Goal: Task Accomplishment & Management: Use online tool/utility

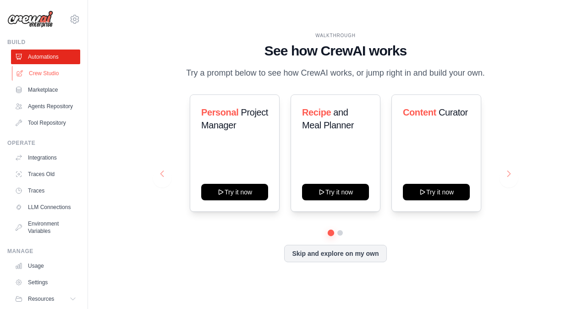
click at [48, 68] on link "Crew Studio" at bounding box center [46, 73] width 69 height 15
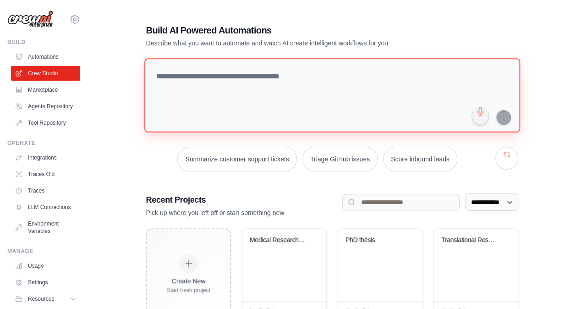
click at [272, 84] on textarea at bounding box center [332, 95] width 376 height 74
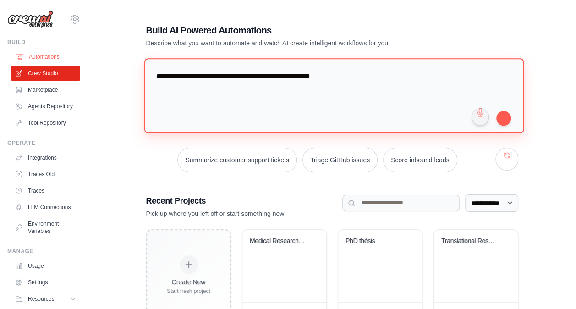
drag, startPoint x: 339, startPoint y: 82, endPoint x: 55, endPoint y: 60, distance: 284.7
click at [55, 60] on div "frurapi@hotmail.com Settings Build Automations" at bounding box center [288, 223] width 576 height 447
paste textarea "**********"
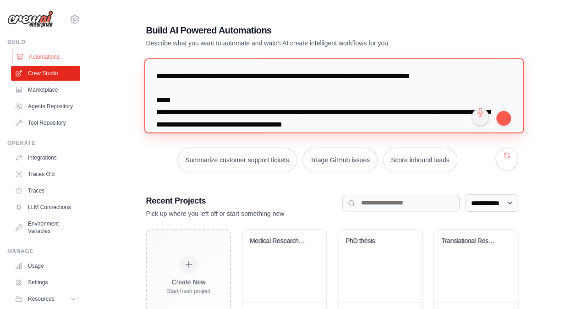
scroll to position [593, 0]
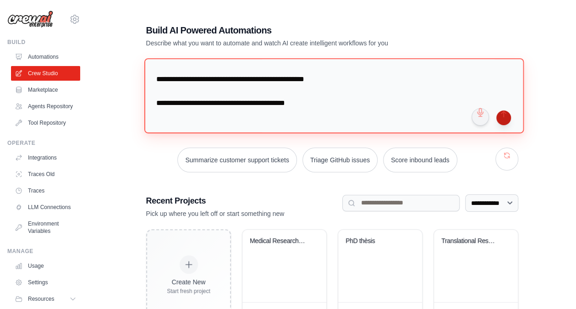
type textarea "**********"
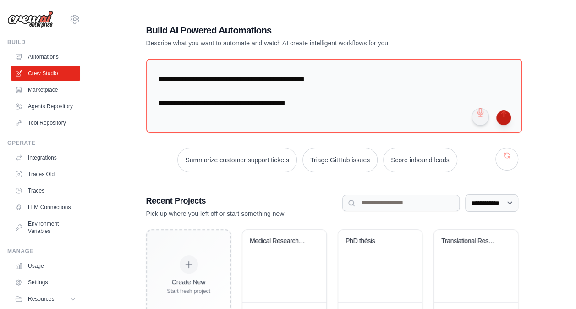
click at [502, 118] on button "submit" at bounding box center [503, 117] width 15 height 15
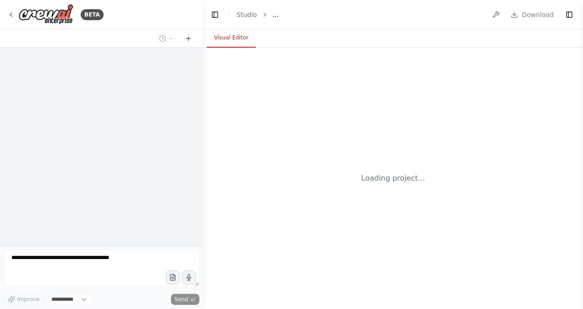
select select "****"
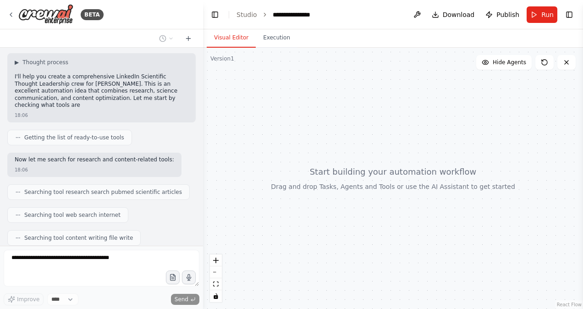
scroll to position [373, 0]
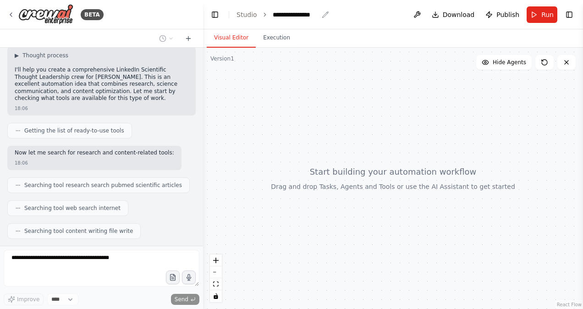
click at [298, 14] on div "**********" at bounding box center [295, 14] width 46 height 9
click at [318, 15] on div "**********" at bounding box center [306, 14] width 69 height 9
drag, startPoint x: 318, startPoint y: 15, endPoint x: 262, endPoint y: 14, distance: 55.9
click at [262, 14] on ol "**********" at bounding box center [288, 14] width 105 height 9
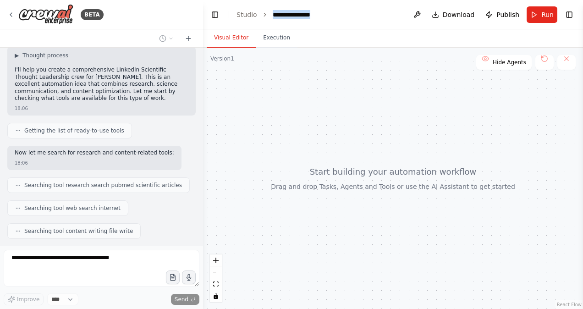
paste div "breadcrumb"
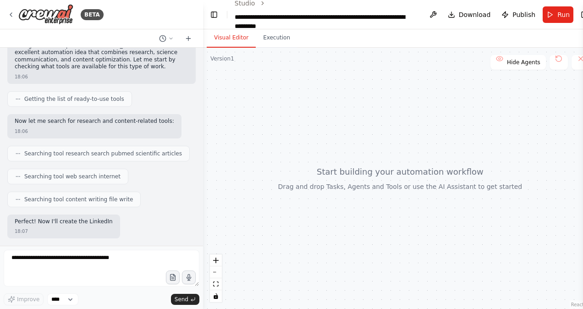
click at [351, 99] on div at bounding box center [400, 178] width 394 height 261
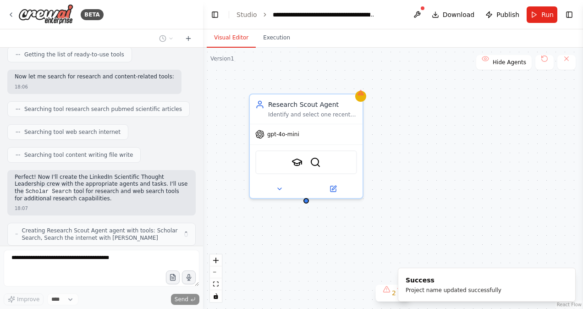
scroll to position [456, 0]
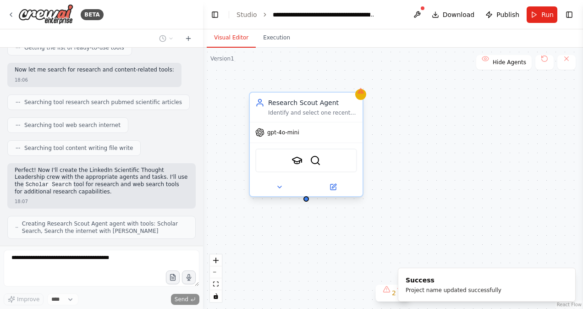
click at [283, 136] on div "gpt-4o-mini" at bounding box center [277, 132] width 44 height 9
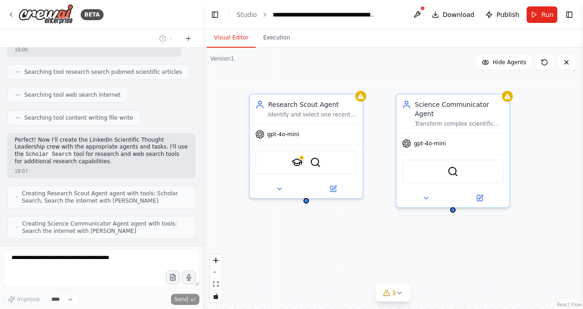
scroll to position [509, 0]
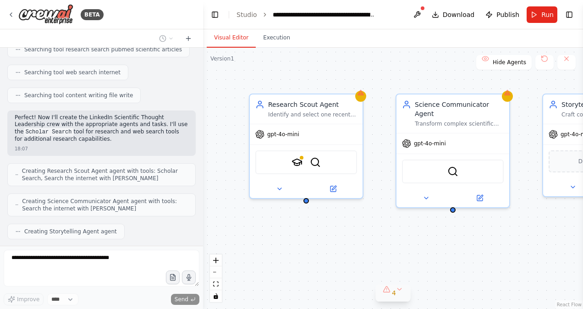
click at [400, 291] on button "4" at bounding box center [392, 292] width 35 height 17
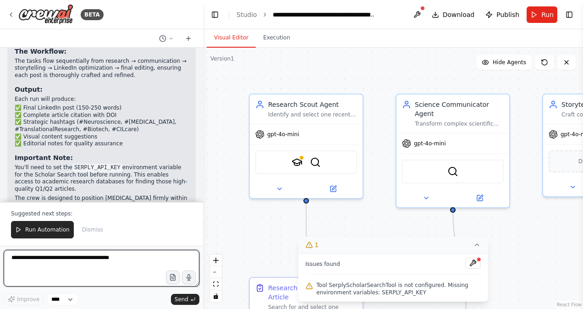
scroll to position [1186, 0]
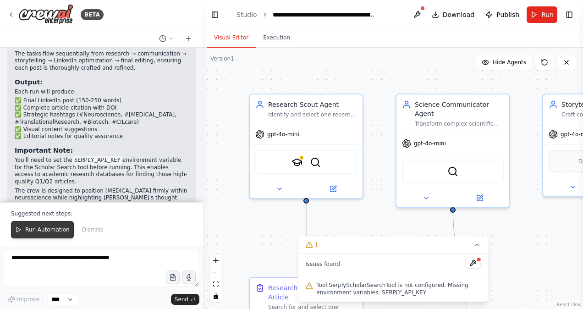
click at [49, 226] on button "Run Automation" at bounding box center [42, 229] width 63 height 17
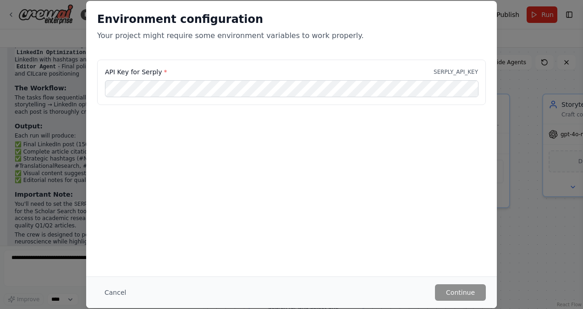
click at [50, 240] on div "Environment configuration Your project might require some environment variables…" at bounding box center [291, 154] width 583 height 309
click at [114, 296] on button "Cancel" at bounding box center [115, 292] width 36 height 16
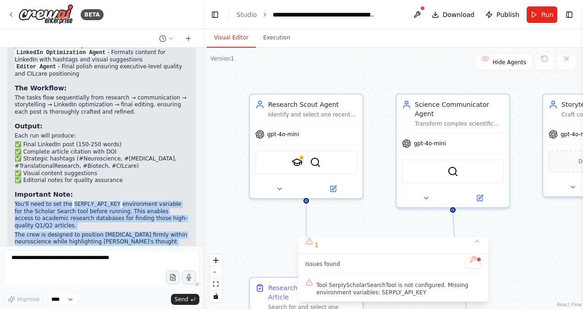
drag, startPoint x: 116, startPoint y: 223, endPoint x: 13, endPoint y: 179, distance: 112.0
click at [13, 179] on div "Your LinkedIn Scientific Thought Leadership Crew is Ready! 🧠 I've successfully …" at bounding box center [101, 114] width 188 height 316
copy div "You'll need to set the SERPLY_API_KEY environment variable for the Scholar Sear…"
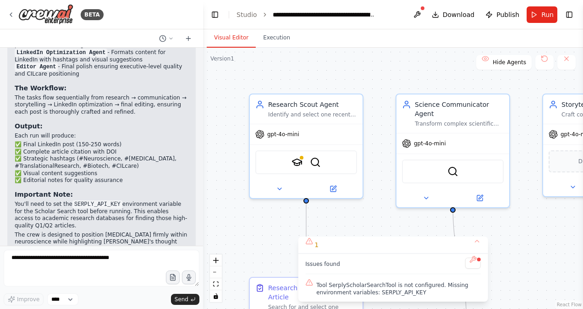
click at [368, 294] on span "Tool SerplyScholarSearchTool is not configured. Missing environment variables: …" at bounding box center [398, 288] width 164 height 15
click at [473, 266] on button at bounding box center [473, 262] width 16 height 11
click at [469, 263] on div at bounding box center [473, 263] width 16 height 12
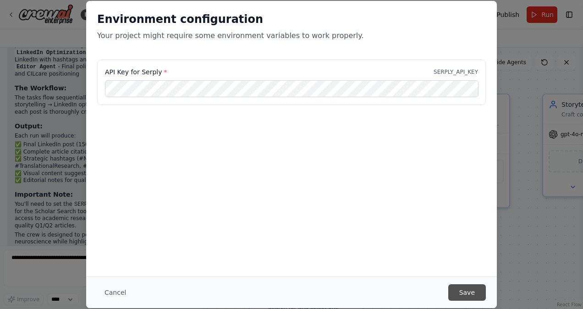
click at [461, 289] on button "Save" at bounding box center [467, 292] width 38 height 16
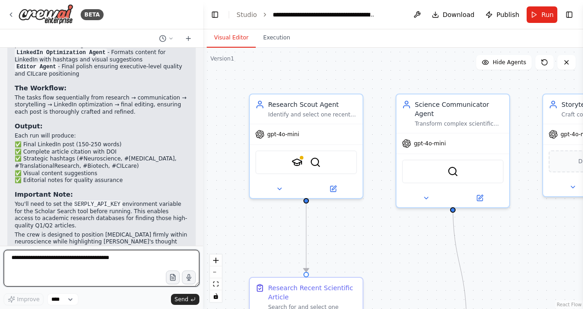
click at [104, 268] on textarea at bounding box center [102, 268] width 196 height 37
type textarea "**********"
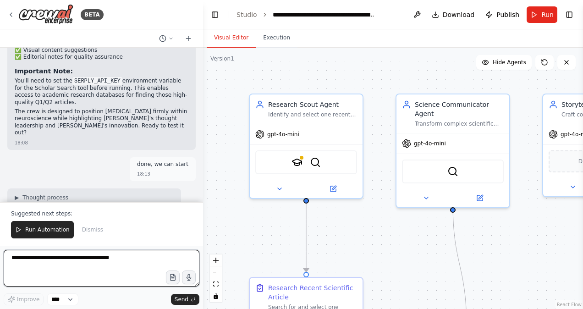
scroll to position [1272, 0]
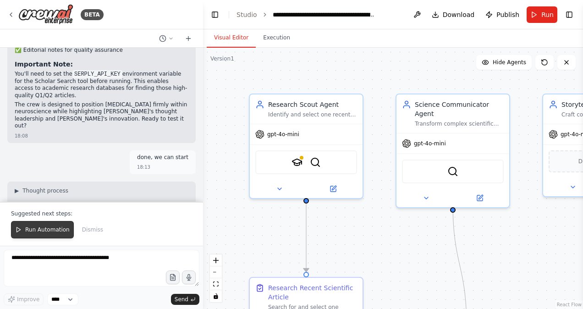
click at [60, 235] on button "Run Automation" at bounding box center [42, 229] width 63 height 17
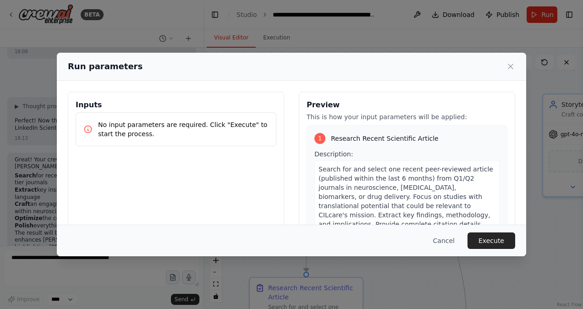
scroll to position [0, 0]
click at [496, 239] on button "Execute" at bounding box center [491, 240] width 48 height 16
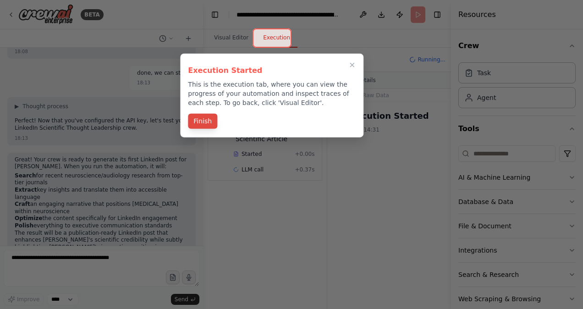
click at [206, 116] on button "Finish" at bounding box center [202, 121] width 29 height 15
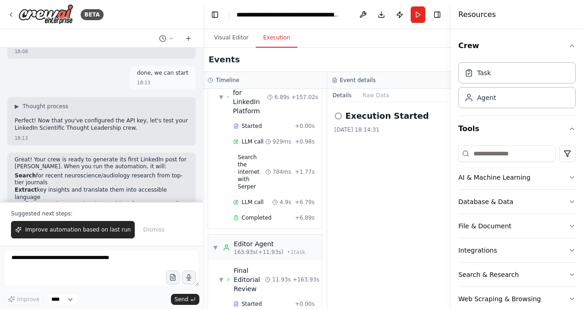
scroll to position [1400, 0]
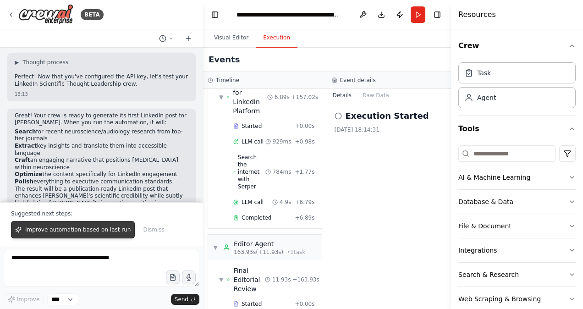
click at [92, 232] on span "Improve automation based on last run" at bounding box center [77, 229] width 105 height 7
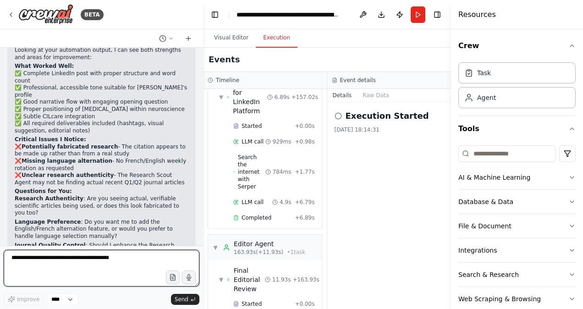
scroll to position [1632, 0]
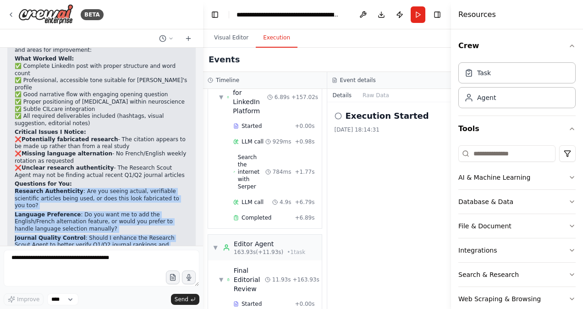
drag, startPoint x: 14, startPoint y: 128, endPoint x: 178, endPoint y: 222, distance: 189.1
click at [178, 222] on div "▶ Thought process Looking at your automation output, I can see both strengths a…" at bounding box center [101, 167] width 188 height 296
copy div "Research Authenticity : Are you seeing actual, verifiable scientific articles b…"
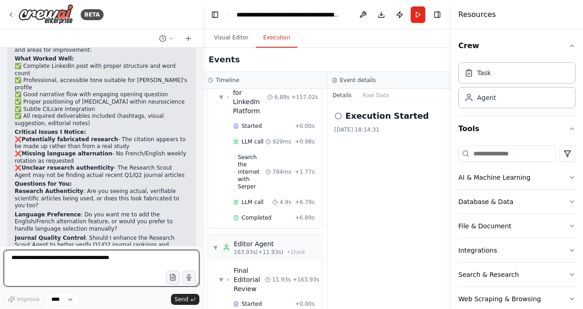
click at [73, 267] on textarea at bounding box center [102, 268] width 196 height 37
paste textarea "**********"
type textarea "**********"
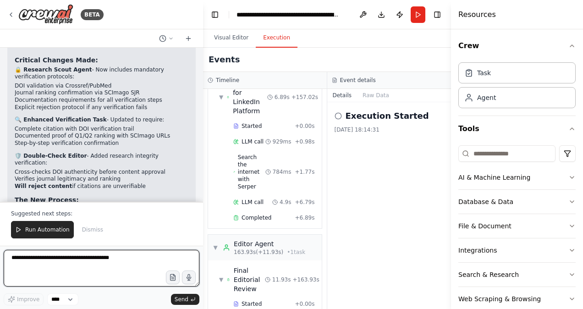
scroll to position [2459, 0]
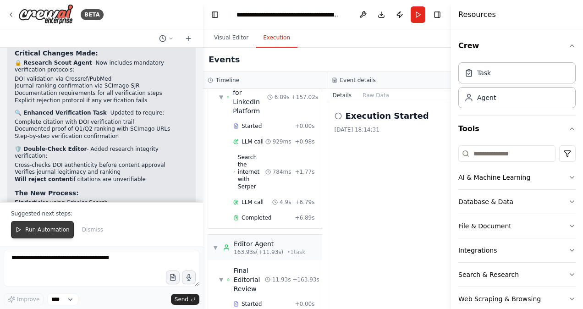
click at [53, 231] on span "Run Automation" at bounding box center [47, 229] width 44 height 7
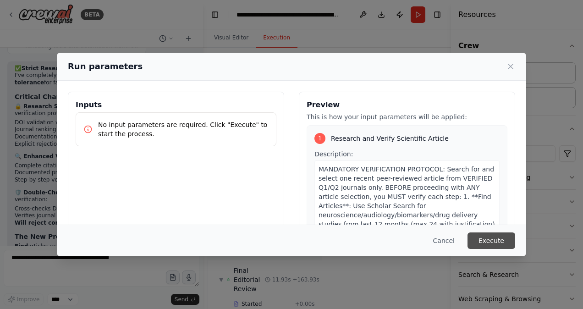
click at [484, 234] on button "Execute" at bounding box center [491, 240] width 48 height 16
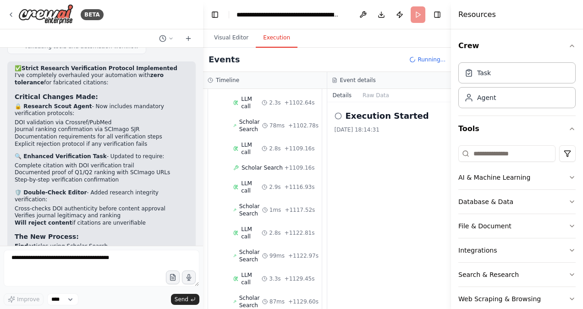
scroll to position [5513, 0]
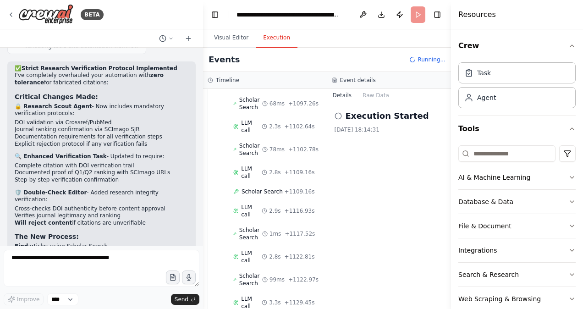
click at [352, 194] on div "Execution Started 20/09/2025 18:14:31" at bounding box center [389, 205] width 124 height 207
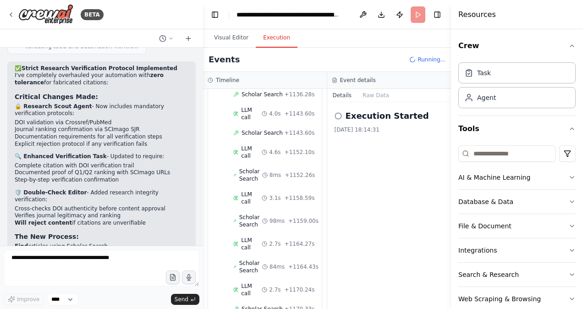
click at [352, 194] on div "Execution Started 20/09/2025 18:14:31" at bounding box center [389, 205] width 124 height 207
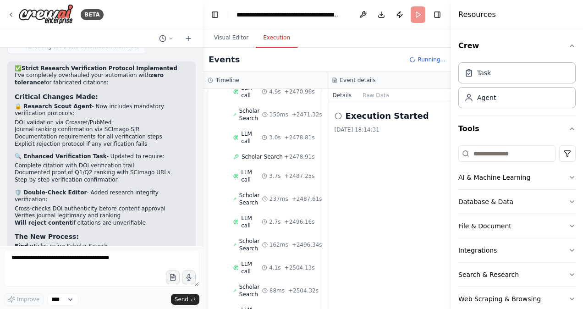
scroll to position [7231, 0]
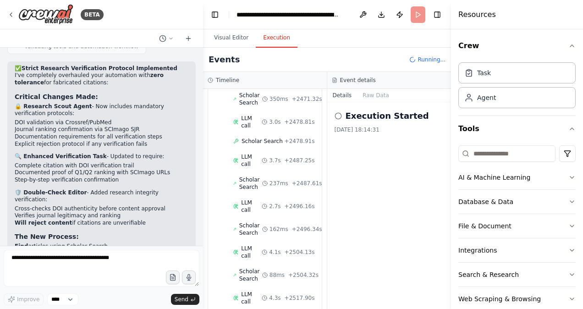
click at [201, 48] on div at bounding box center [201, 154] width 4 height 309
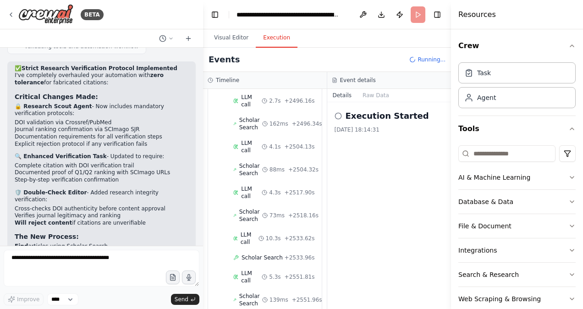
scroll to position [7352, 0]
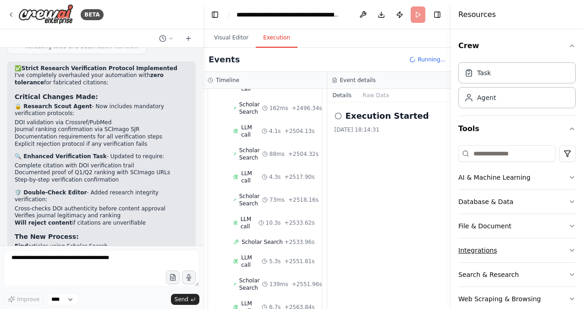
click at [568, 246] on icon "button" at bounding box center [571, 249] width 7 height 7
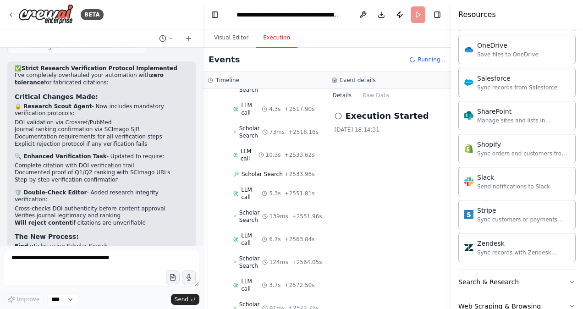
scroll to position [7420, 0]
click at [560, 239] on div "Zendesk" at bounding box center [523, 242] width 93 height 9
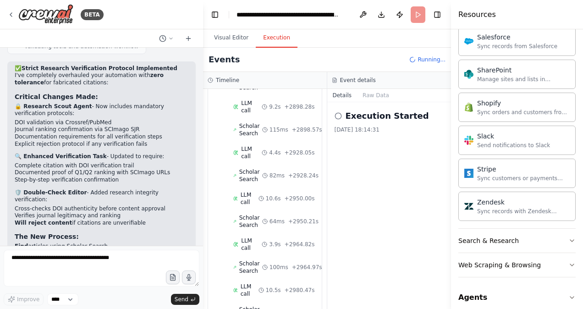
scroll to position [8151, 0]
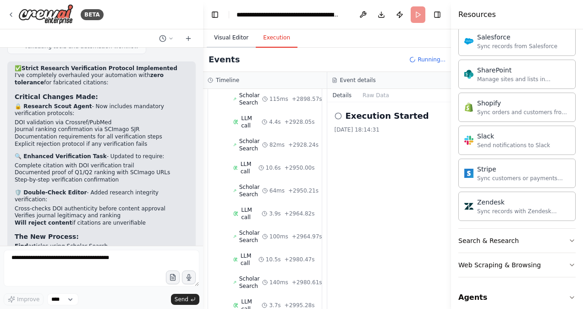
click at [220, 30] on button "Visual Editor" at bounding box center [231, 37] width 49 height 19
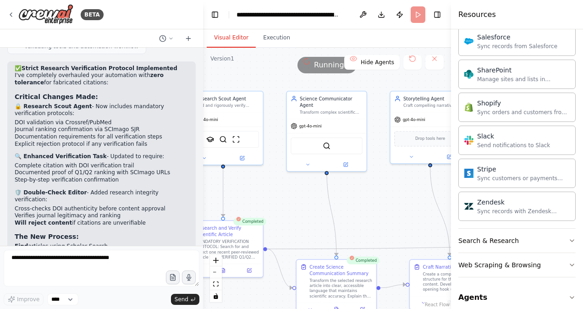
drag, startPoint x: 373, startPoint y: 241, endPoint x: 269, endPoint y: 194, distance: 114.0
click at [269, 194] on div ".deletable-edge-delete-btn { width: 20px; height: 20px; border: 0px solid #ffff…" at bounding box center [327, 178] width 248 height 261
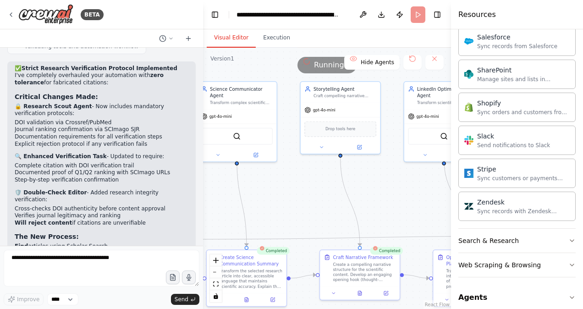
drag, startPoint x: 369, startPoint y: 208, endPoint x: 278, endPoint y: 199, distance: 90.7
click at [278, 199] on div ".deletable-edge-delete-btn { width: 20px; height: 20px; border: 0px solid #ffff…" at bounding box center [327, 178] width 248 height 261
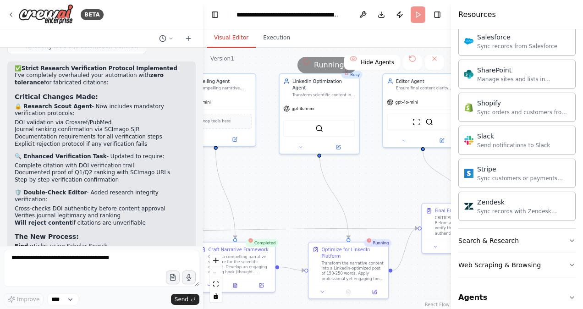
drag, startPoint x: 386, startPoint y: 195, endPoint x: 262, endPoint y: 187, distance: 123.9
click at [262, 187] on div ".deletable-edge-delete-btn { width: 20px; height: 20px; border: 0px solid #ffff…" at bounding box center [327, 178] width 248 height 261
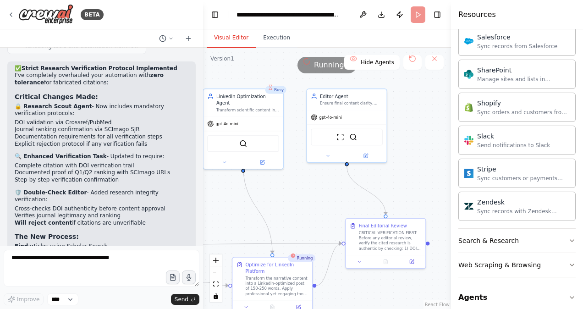
drag, startPoint x: 375, startPoint y: 198, endPoint x: 298, endPoint y: 213, distance: 78.0
click at [298, 213] on div ".deletable-edge-delete-btn { width: 20px; height: 20px; border: 0px solid #ffff…" at bounding box center [327, 178] width 248 height 261
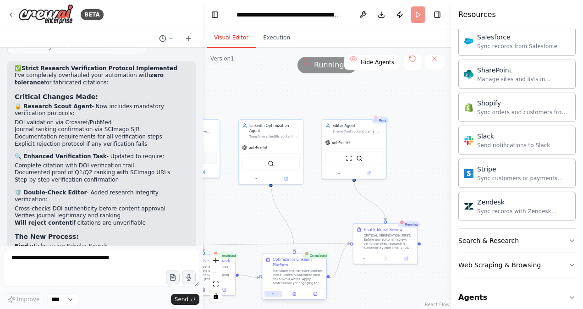
click at [274, 295] on icon at bounding box center [273, 293] width 4 height 4
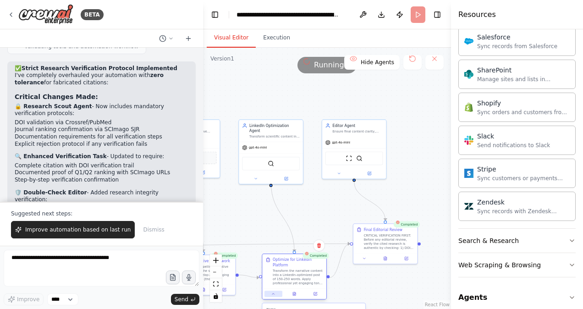
scroll to position [2459, 0]
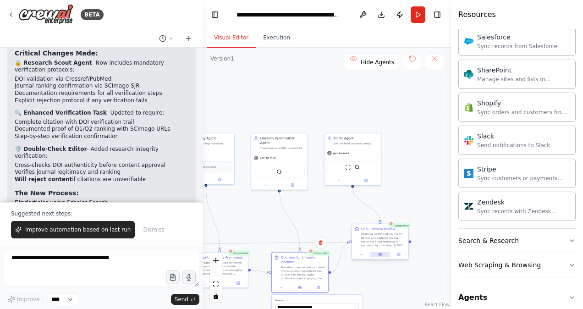
click at [379, 254] on icon at bounding box center [380, 254] width 2 height 3
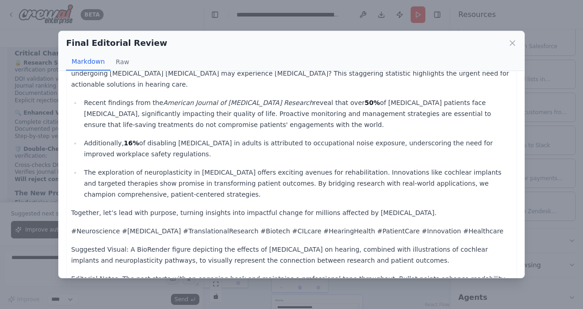
scroll to position [45, 0]
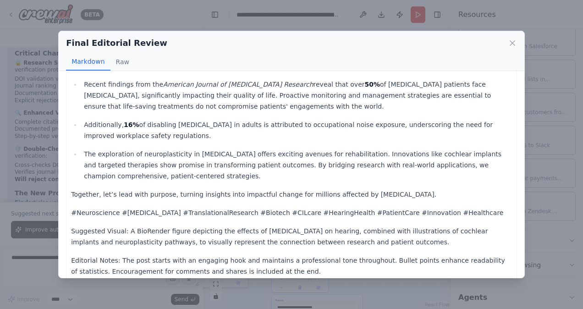
click at [546, 132] on div "Final Editorial Review Markdown Raw 🌍 Imagine a world where the sounds of laugh…" at bounding box center [291, 154] width 583 height 309
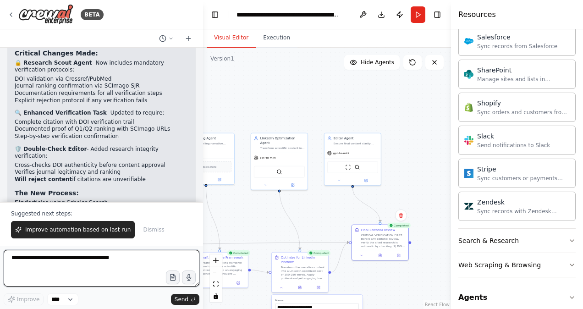
click at [52, 254] on textarea at bounding box center [102, 268] width 196 height 37
type textarea "*"
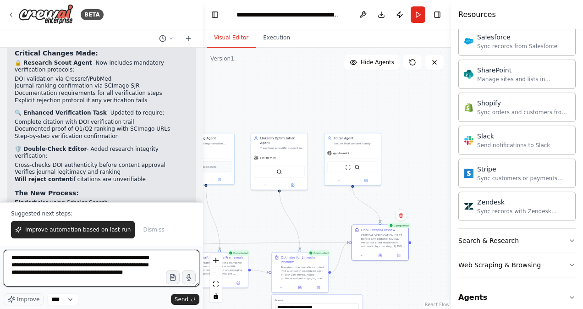
type textarea "**********"
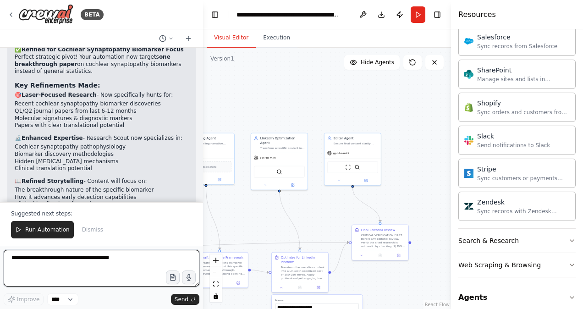
scroll to position [2970, 0]
